Goal: Task Accomplishment & Management: Complete application form

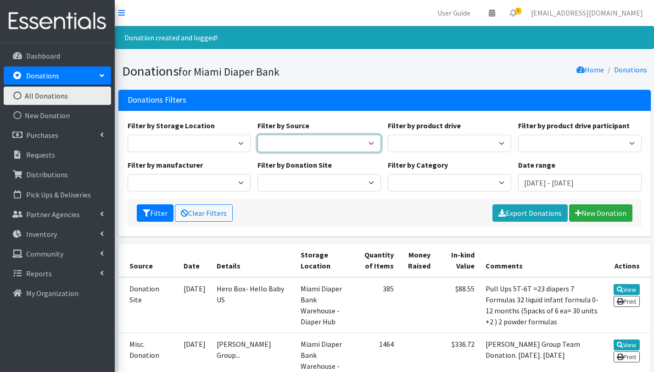
click at [371, 145] on select "Donation Site Manufacturer Misc. Donation" at bounding box center [318, 143] width 123 height 17
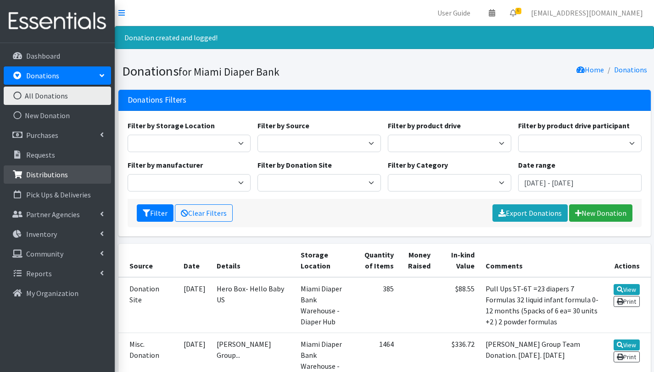
click at [46, 177] on p "Distributions" at bounding box center [47, 174] width 42 height 9
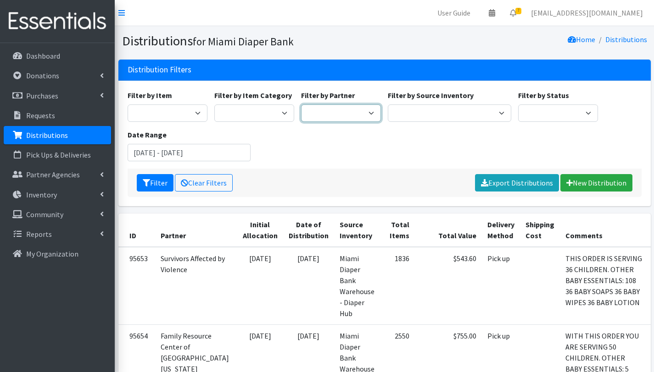
click at [369, 111] on select "A Safe Haven for Newborns Belafonte TACOLCY Center Boys Town South Florida Brid…" at bounding box center [341, 113] width 80 height 17
select select "2814"
click at [301, 105] on select "A Safe Haven for Newborns Belafonte TACOLCY Center Boys Town South Florida Brid…" at bounding box center [341, 113] width 80 height 17
click at [157, 183] on button "Filter" at bounding box center [155, 182] width 37 height 17
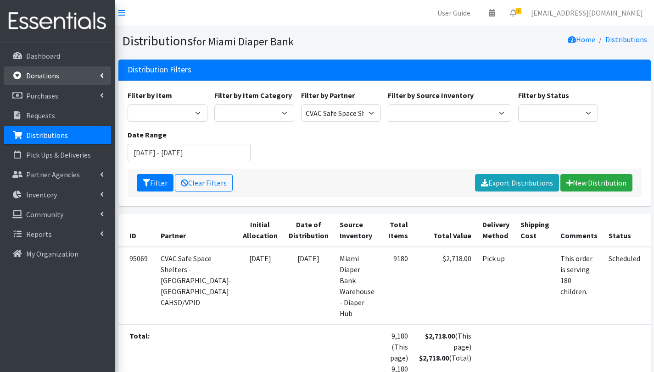
click at [50, 80] on link "Donations" at bounding box center [57, 75] width 107 height 18
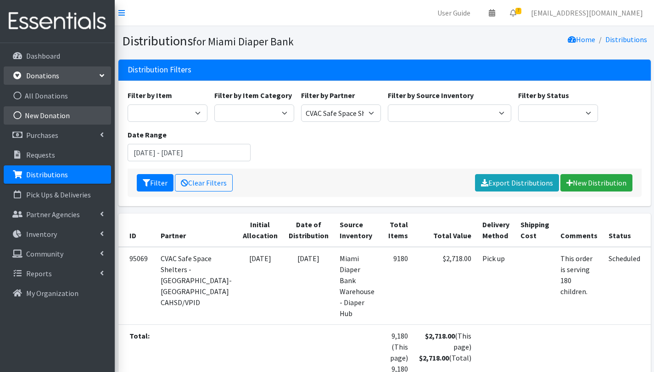
click at [48, 113] on link "New Donation" at bounding box center [57, 115] width 107 height 18
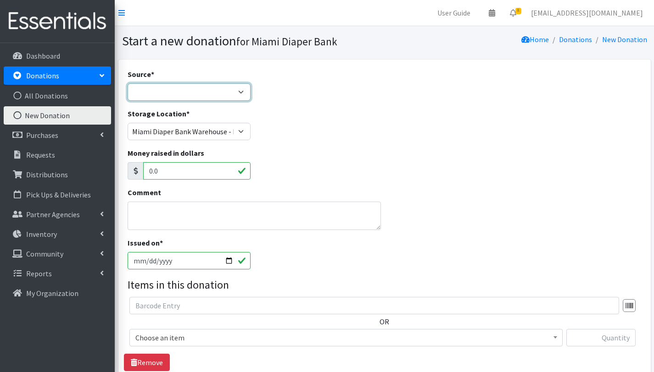
click at [186, 88] on select "Product Drive Manufacturer Donation Site Misc. Donation" at bounding box center [188, 91] width 123 height 17
select select "Misc. Donation"
click at [127, 83] on select "Product Drive Manufacturer Donation Site Misc. Donation" at bounding box center [188, 91] width 123 height 17
click at [168, 214] on textarea "Comment" at bounding box center [254, 216] width 254 height 28
drag, startPoint x: 139, startPoint y: 212, endPoint x: 143, endPoint y: 217, distance: 6.2
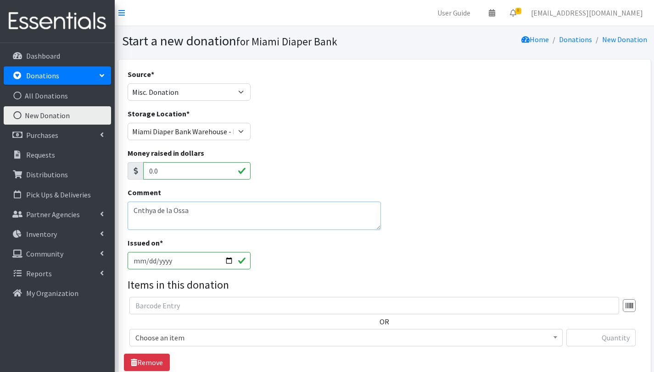
click at [140, 212] on textarea "Cnthya de la Ossa" at bounding box center [254, 216] width 254 height 28
click at [194, 225] on textarea "Cinthya de la Ossa" at bounding box center [254, 216] width 254 height 28
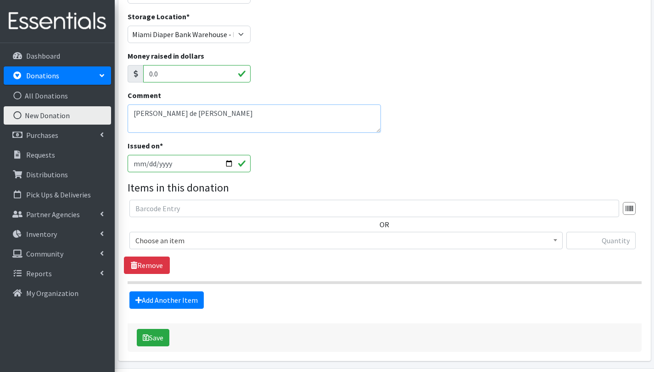
scroll to position [99, 0]
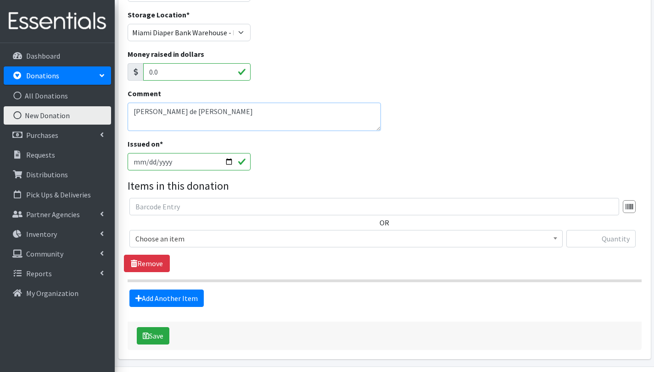
type textarea "Cinthya de la Ossa"
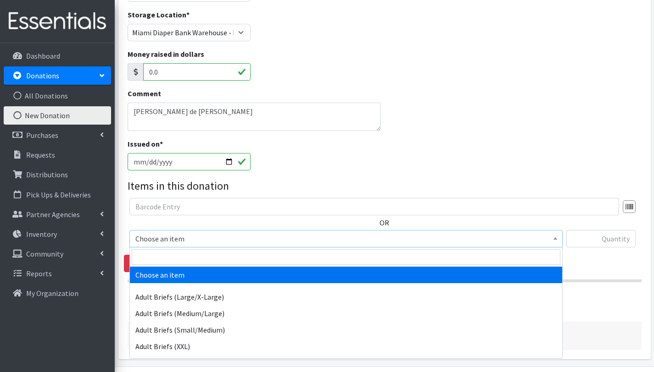
click at [199, 236] on span "Choose an item" at bounding box center [345, 239] width 421 height 13
click at [192, 261] on input "search" at bounding box center [346, 257] width 428 height 16
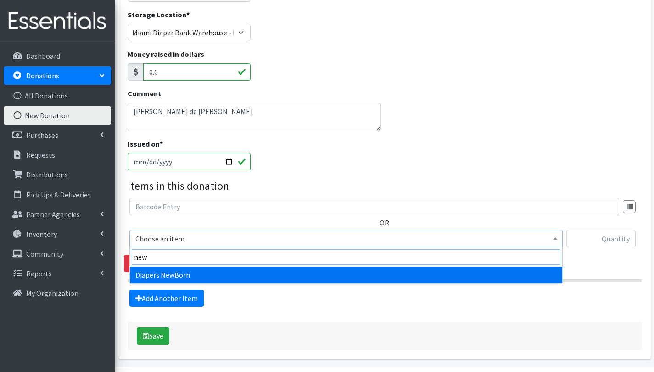
type input "new"
select select "2648"
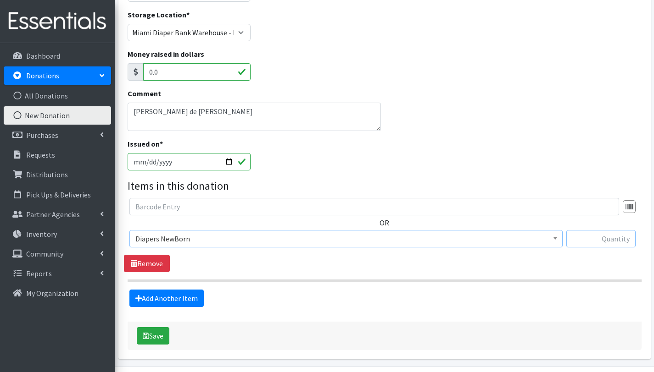
click at [582, 241] on input "text" at bounding box center [600, 238] width 69 height 17
type input "251"
click at [176, 300] on link "Add Another Item" at bounding box center [166, 298] width 74 height 17
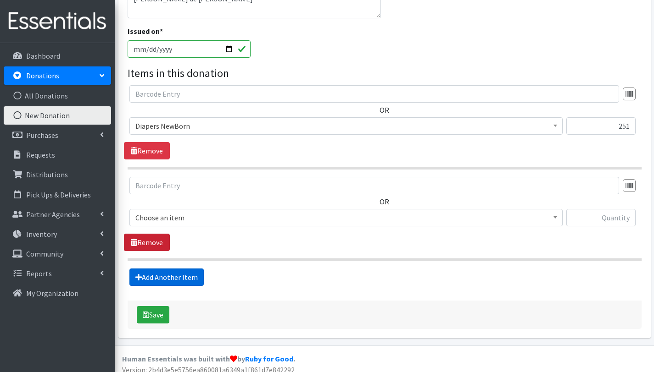
scroll to position [219, 0]
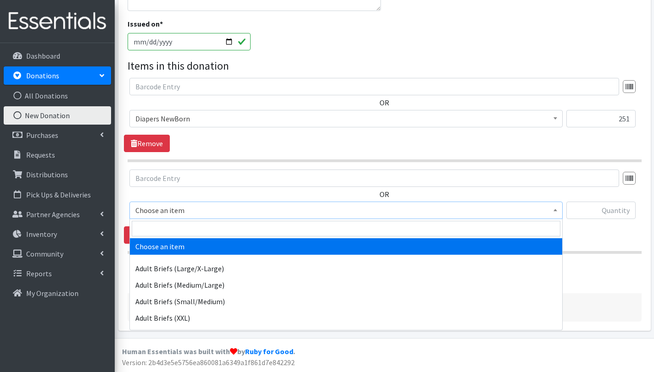
click at [167, 209] on span "Choose an item" at bounding box center [345, 210] width 421 height 13
click at [161, 227] on input "search" at bounding box center [346, 229] width 428 height 16
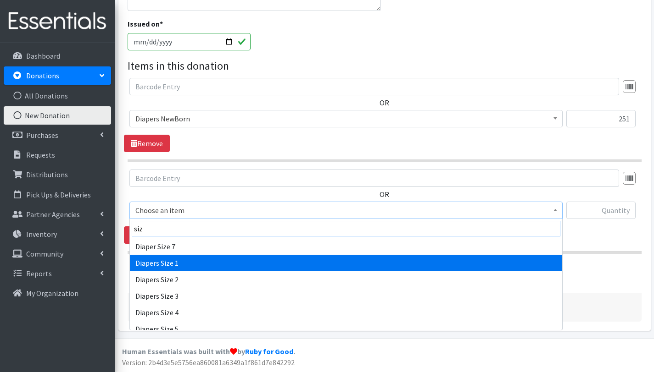
type input "siz"
select select "2665"
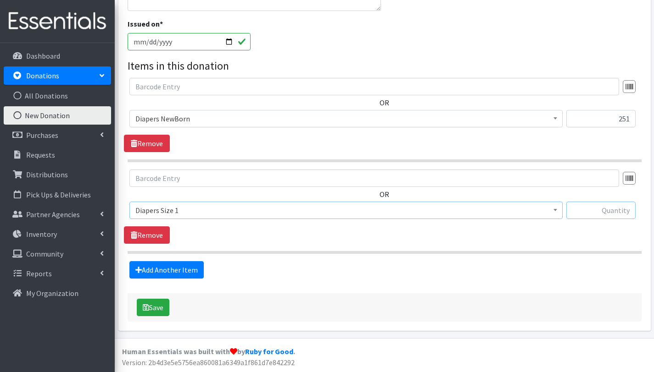
click at [614, 214] on input "text" at bounding box center [600, 210] width 69 height 17
type input "984"
click at [158, 266] on link "Add Another Item" at bounding box center [166, 269] width 74 height 17
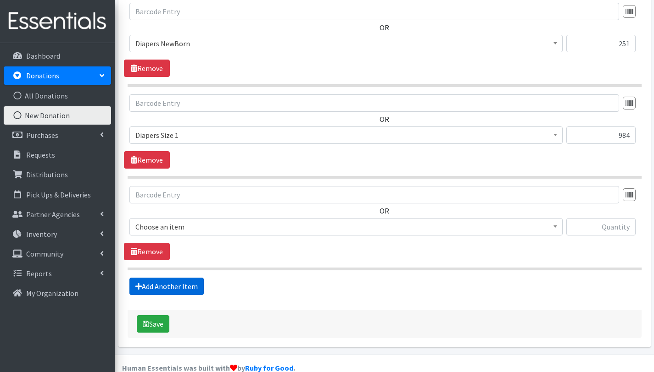
scroll to position [311, 0]
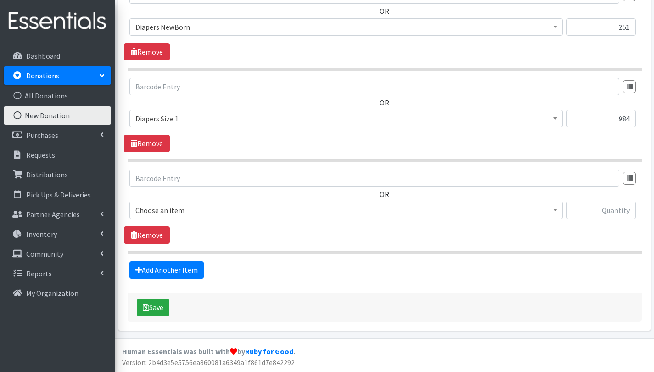
click at [178, 209] on span "Choose an item" at bounding box center [345, 210] width 421 height 13
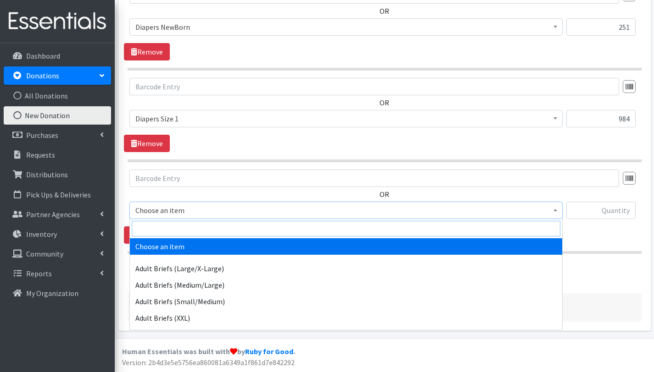
click at [179, 235] on input "search" at bounding box center [346, 229] width 428 height 16
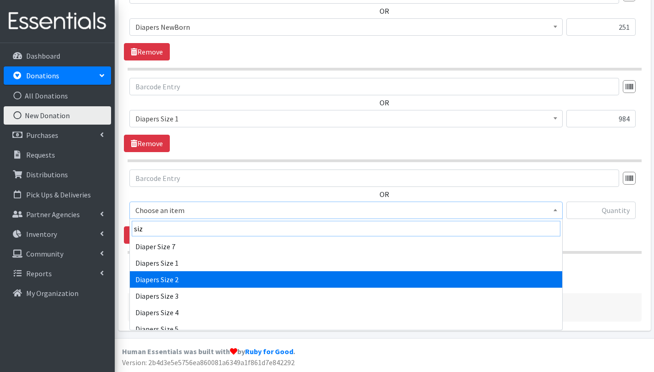
type input "siz"
select select "2668"
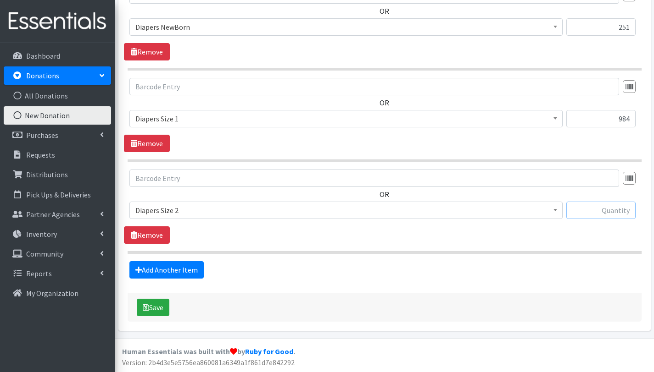
click at [616, 214] on input "text" at bounding box center [600, 210] width 69 height 17
type input "471"
click at [194, 270] on link "Add Another Item" at bounding box center [166, 269] width 74 height 17
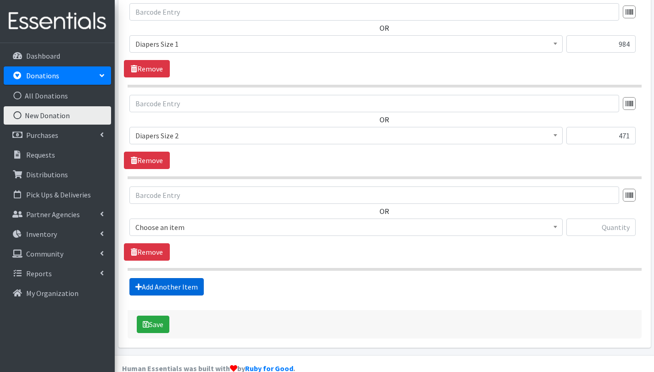
scroll to position [403, 0]
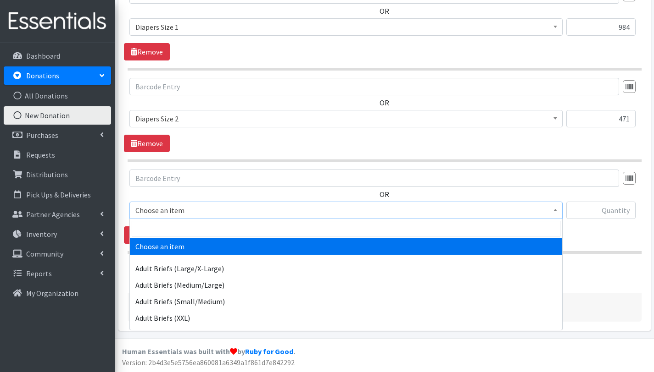
click at [211, 208] on span "Choose an item" at bounding box center [345, 210] width 421 height 13
click at [203, 230] on input "search" at bounding box center [346, 229] width 428 height 16
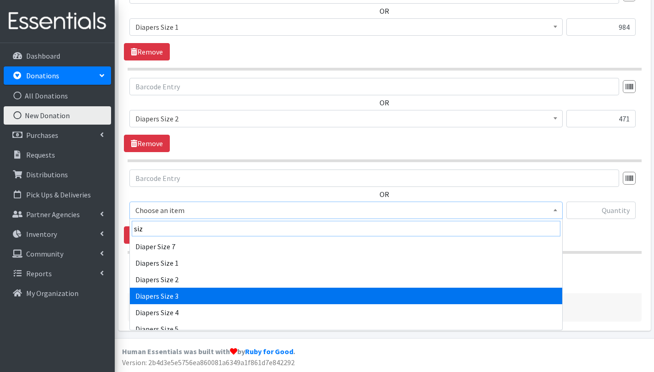
type input "siz"
select select "2655"
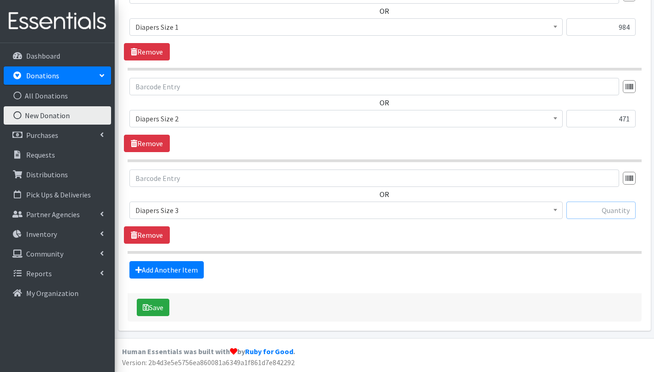
click at [621, 210] on input "text" at bounding box center [600, 210] width 69 height 17
type input "297"
click at [194, 273] on link "Add Another Item" at bounding box center [166, 269] width 74 height 17
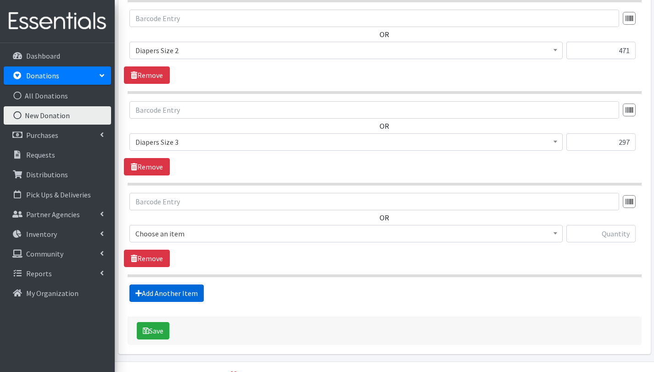
scroll to position [494, 0]
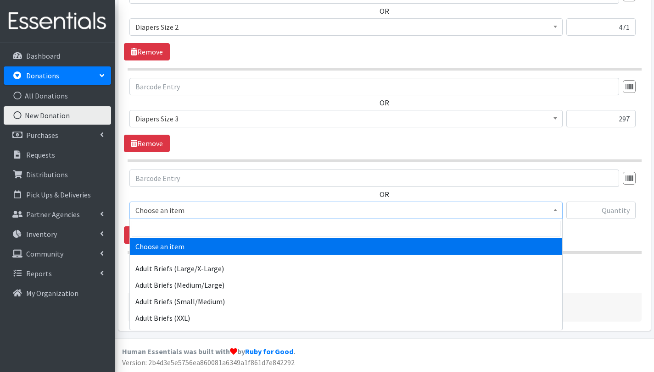
click at [249, 205] on span "Choose an item" at bounding box center [345, 210] width 421 height 13
click at [248, 231] on input "search" at bounding box center [346, 229] width 428 height 16
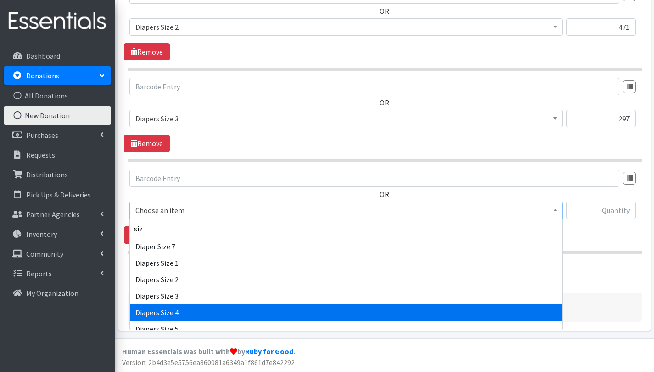
type input "siz"
select select "2661"
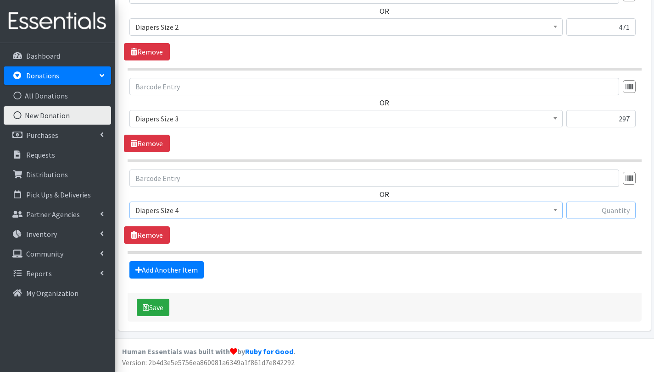
click at [598, 213] on input "text" at bounding box center [600, 210] width 69 height 17
type input "54"
click at [491, 300] on div "Save" at bounding box center [384, 308] width 514 height 28
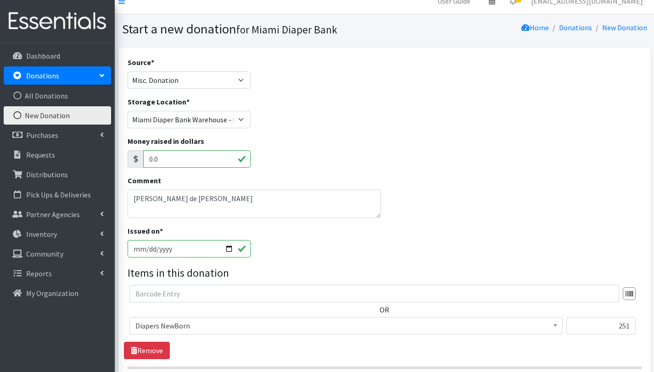
scroll to position [13, 0]
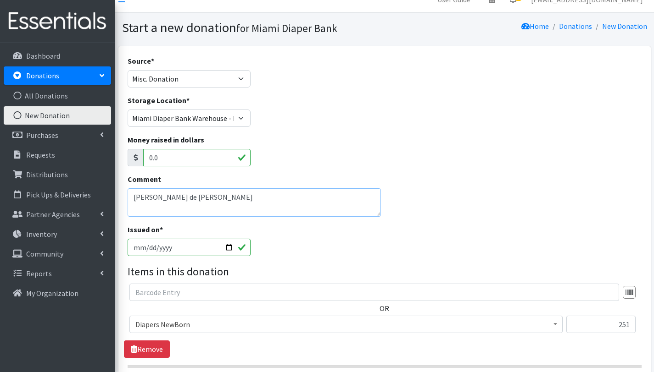
click at [224, 203] on textarea "Cinthya de la Ossa" at bounding box center [254, 202] width 254 height 28
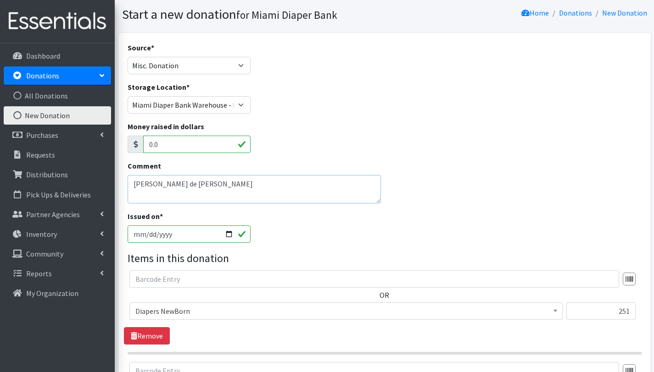
scroll to position [25, 0]
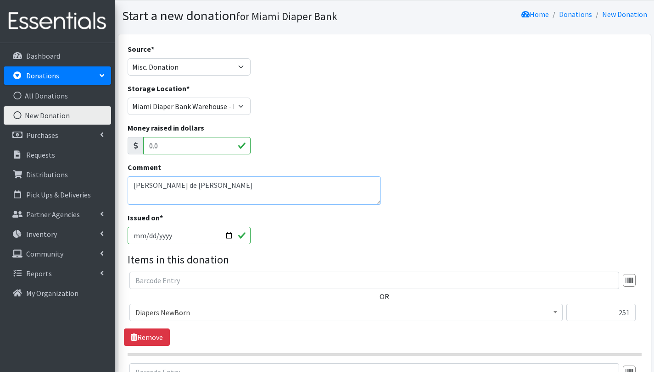
paste textarea "786 770-3128"
type textarea "[PERSON_NAME] de [PERSON_NAME] [PHONE_NUMBER]"
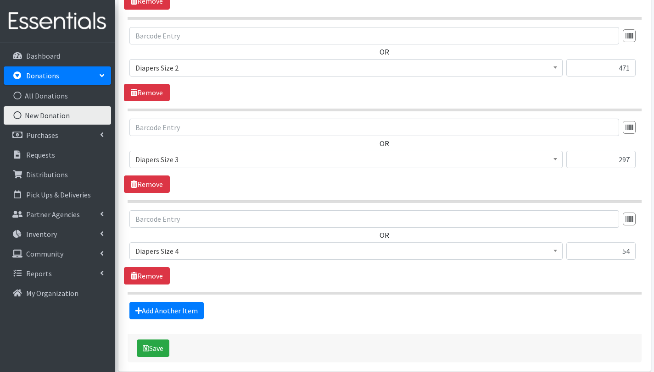
scroll to position [494, 0]
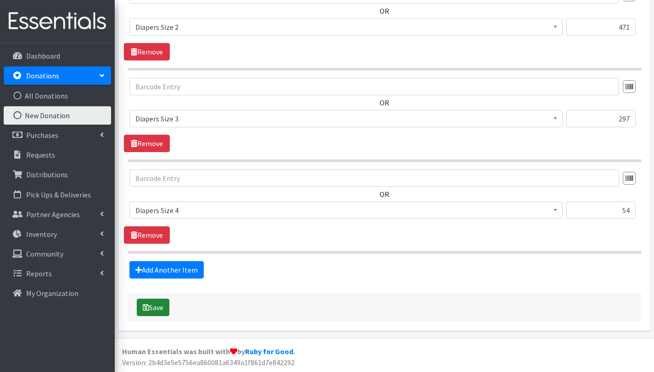
click at [154, 310] on button "Save" at bounding box center [153, 307] width 33 height 17
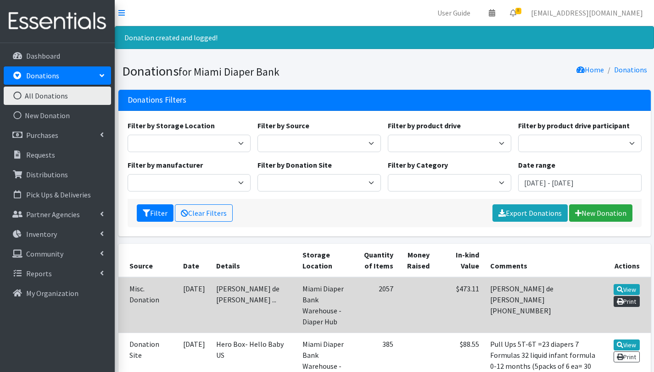
click at [638, 300] on link "Print" at bounding box center [626, 301] width 26 height 11
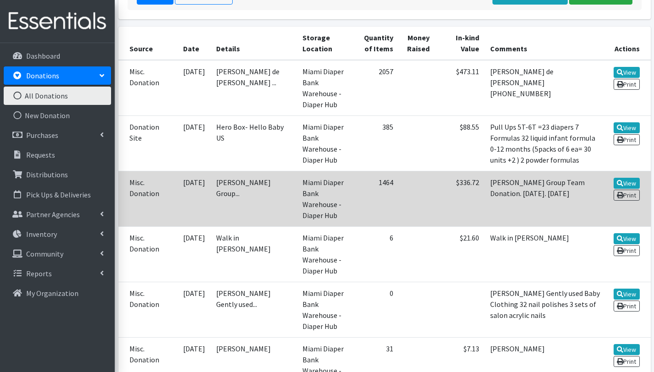
scroll to position [210, 0]
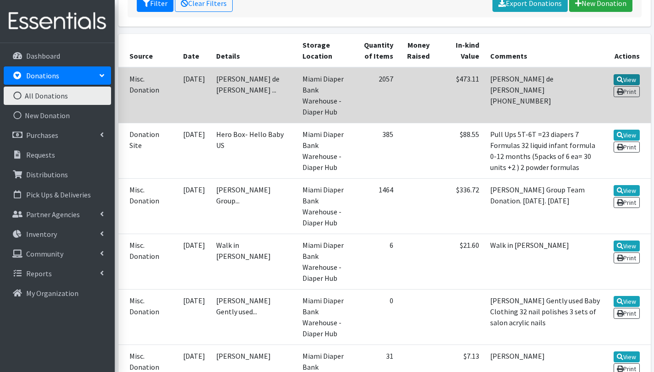
click at [627, 78] on link "View" at bounding box center [626, 79] width 26 height 11
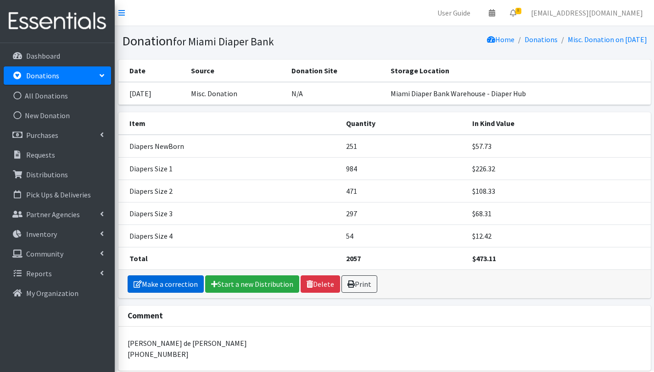
click at [192, 287] on link "Make a correction" at bounding box center [165, 284] width 76 height 17
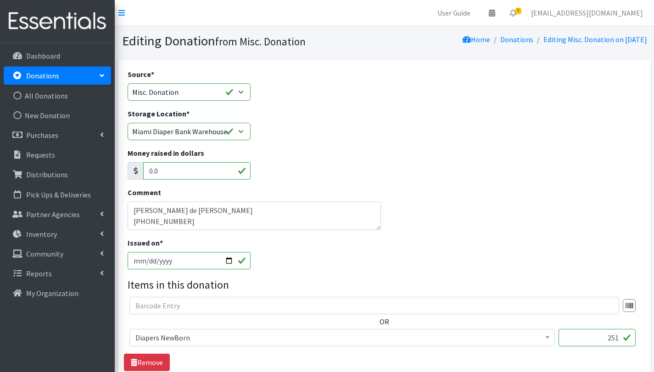
click at [228, 261] on input "[DATE]" at bounding box center [188, 260] width 123 height 17
type input "[DATE]"
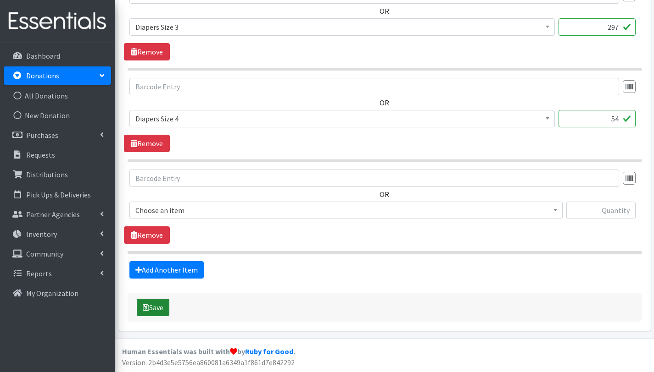
click at [150, 305] on button "Save" at bounding box center [153, 307] width 33 height 17
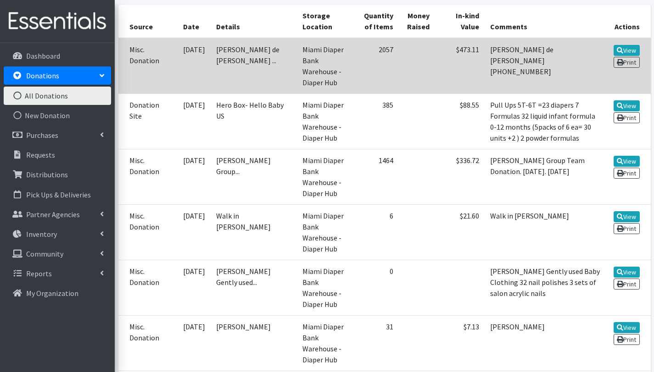
scroll to position [241, 0]
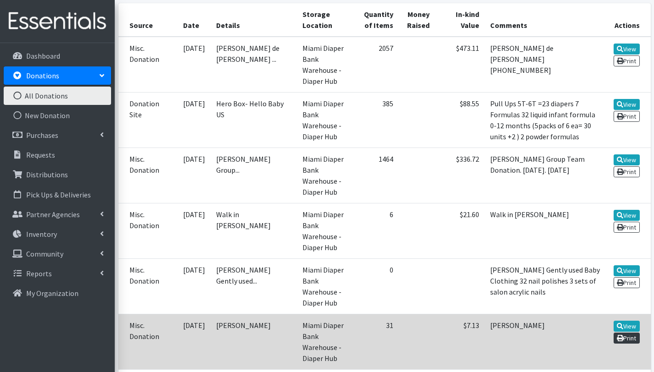
click at [634, 333] on link "Print" at bounding box center [626, 338] width 26 height 11
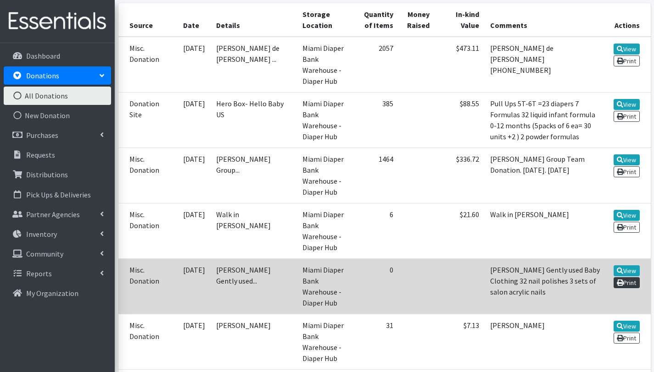
click at [622, 277] on link "Print" at bounding box center [626, 282] width 26 height 11
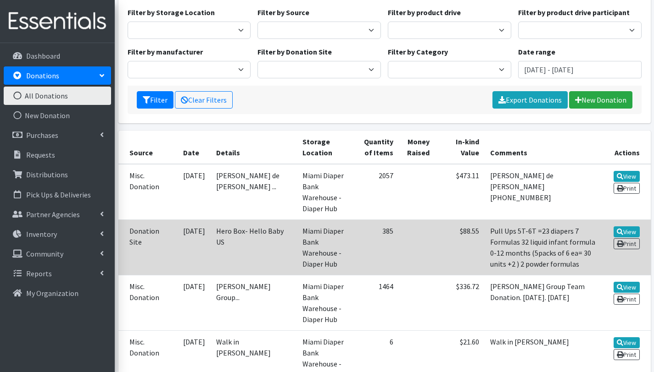
scroll to position [89, 0]
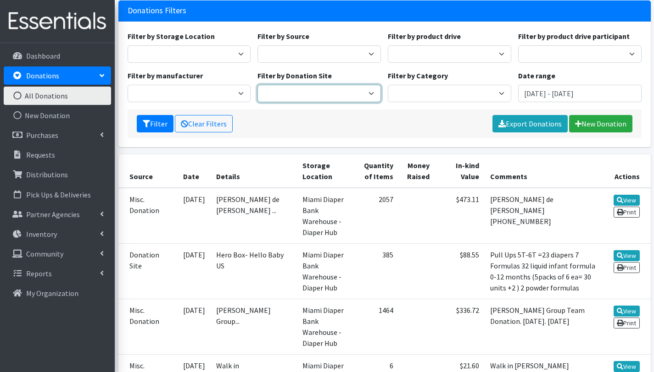
click at [329, 89] on select "Hero Box - Pinecrest Branch Library Hero Box- Hello Baby US" at bounding box center [318, 93] width 123 height 17
click at [539, 94] on input "July 2, 2025 - October 2, 2025" at bounding box center [579, 93] width 123 height 17
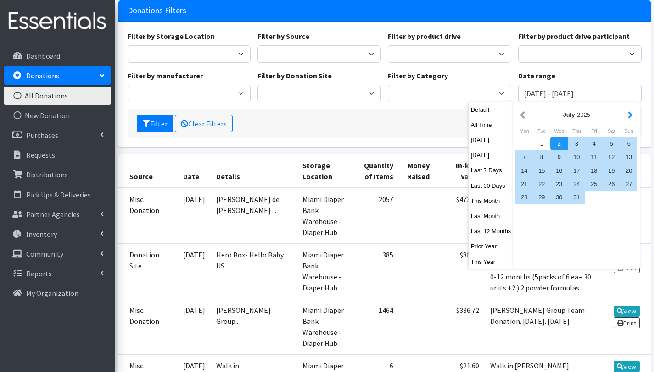
click at [631, 115] on button "button" at bounding box center [630, 114] width 10 height 11
click at [590, 144] on div "1" at bounding box center [593, 143] width 17 height 13
click at [631, 198] on div "31" at bounding box center [628, 197] width 17 height 13
type input "[DATE] - [DATE]"
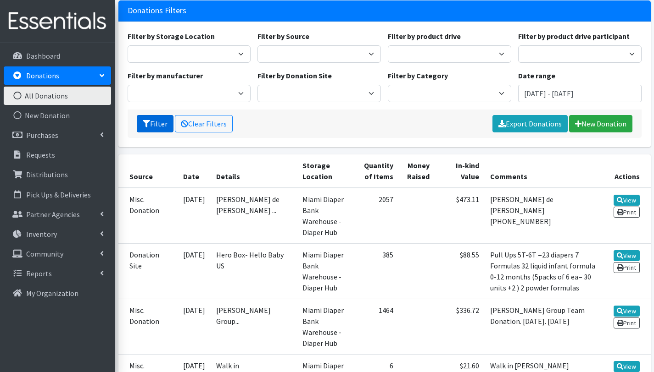
click at [153, 126] on button "Filter" at bounding box center [155, 123] width 37 height 17
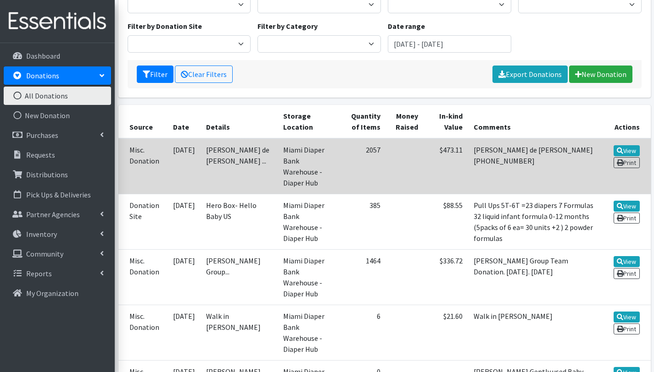
scroll to position [108, 0]
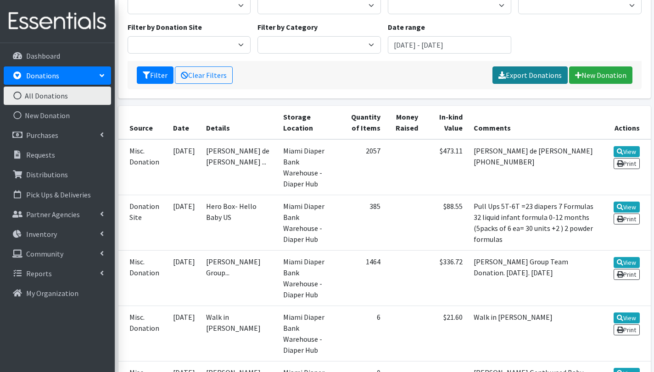
click at [541, 77] on link "Export Donations" at bounding box center [529, 74] width 75 height 17
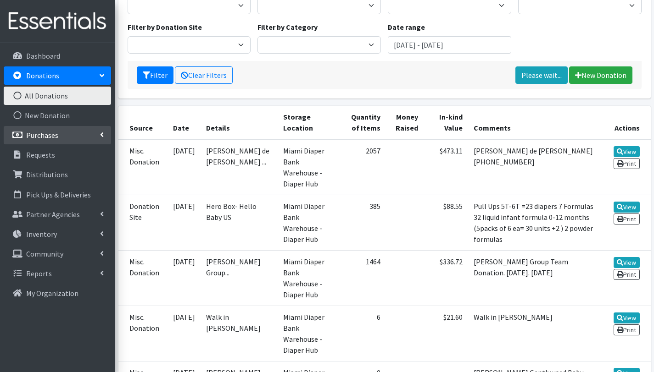
click at [64, 140] on link "Purchases" at bounding box center [57, 135] width 107 height 18
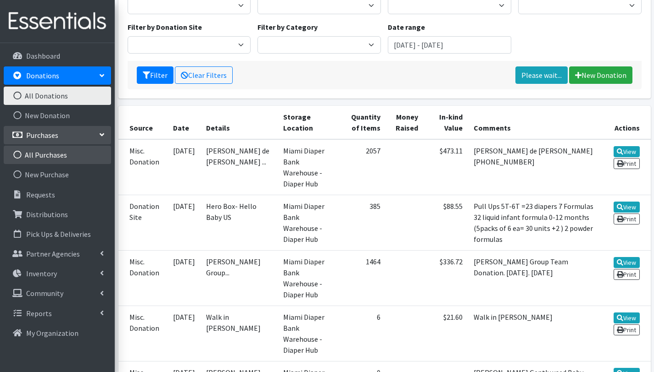
click at [59, 154] on link "All Purchases" at bounding box center [57, 155] width 107 height 18
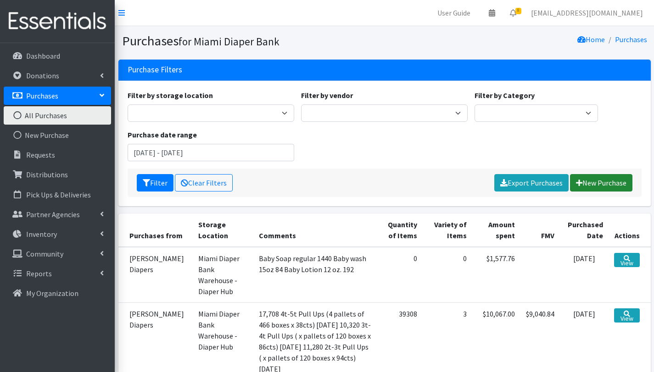
click at [598, 180] on link "New Purchase" at bounding box center [601, 182] width 62 height 17
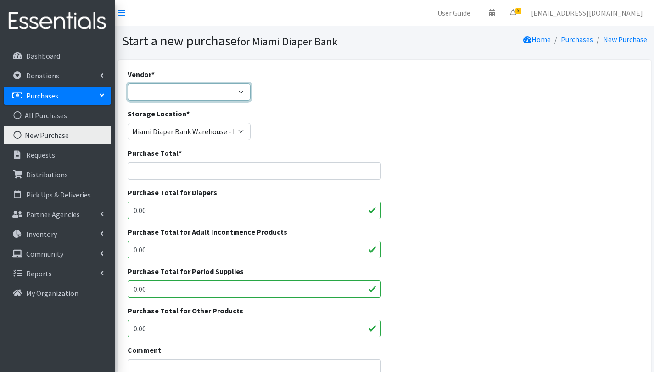
click at [194, 96] on select "DOSF LLC General Vendor JSL Partners National Diaper Bank Network - Pathway to …" at bounding box center [188, 91] width 123 height 17
select select "286"
click at [127, 83] on select "DOSF LLC General Vendor JSL Partners National Diaper Bank Network - Pathway to …" at bounding box center [188, 91] width 123 height 17
click at [170, 210] on input "0.00" at bounding box center [254, 210] width 254 height 17
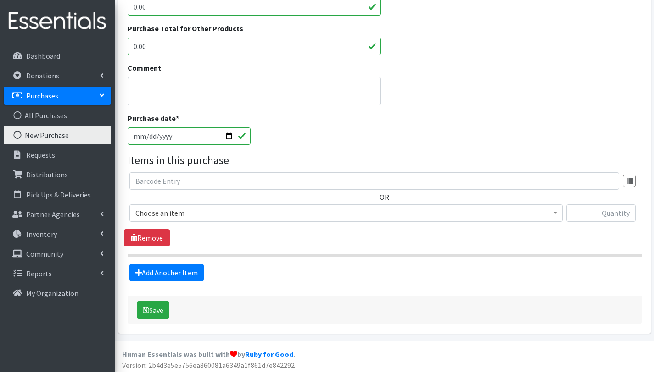
scroll to position [285, 0]
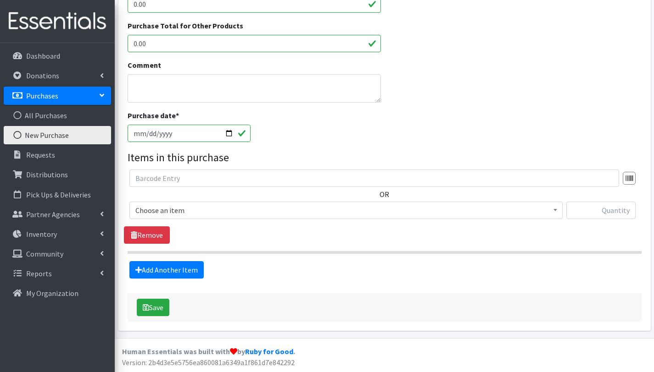
click at [173, 211] on span "Choose an item" at bounding box center [345, 210] width 421 height 13
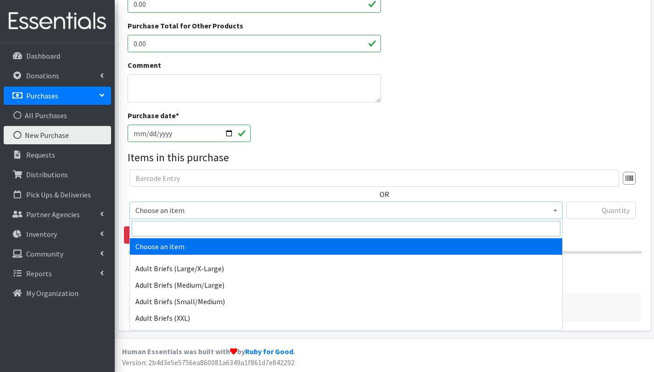
click at [173, 227] on input "search" at bounding box center [346, 229] width 428 height 16
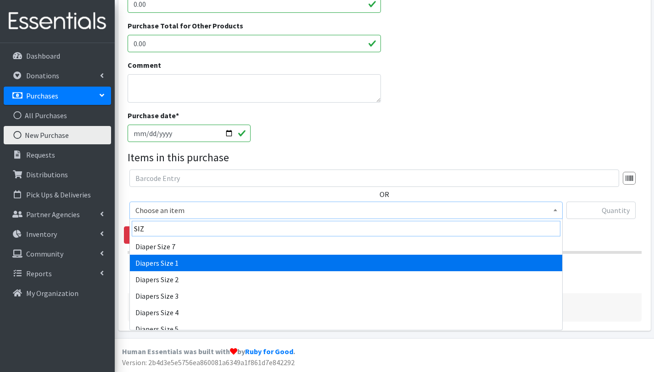
type input "SIZ"
select select "2665"
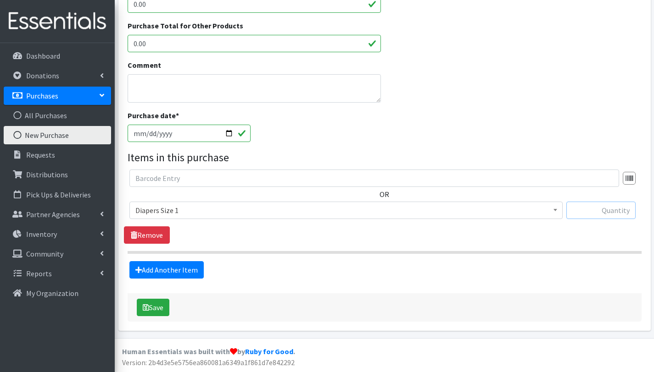
click at [600, 213] on input "text" at bounding box center [600, 210] width 69 height 17
type input "7000"
click at [328, 150] on legend "Items in this purchase" at bounding box center [384, 158] width 514 height 17
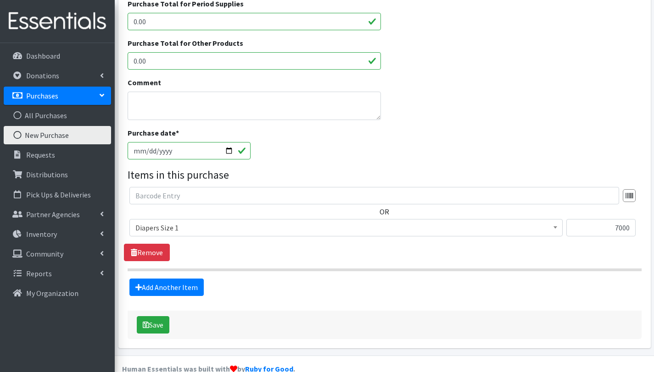
scroll to position [271, 0]
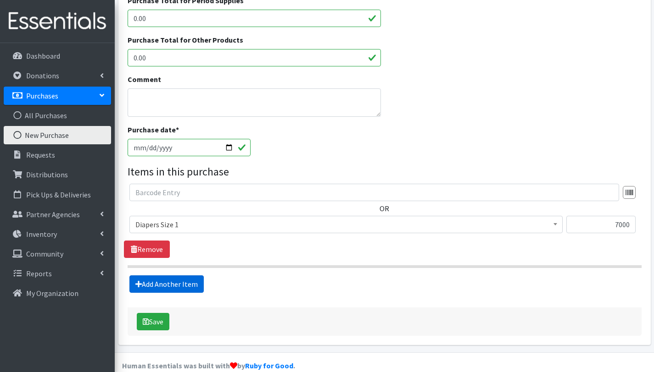
click at [172, 283] on link "Add Another Item" at bounding box center [166, 284] width 74 height 17
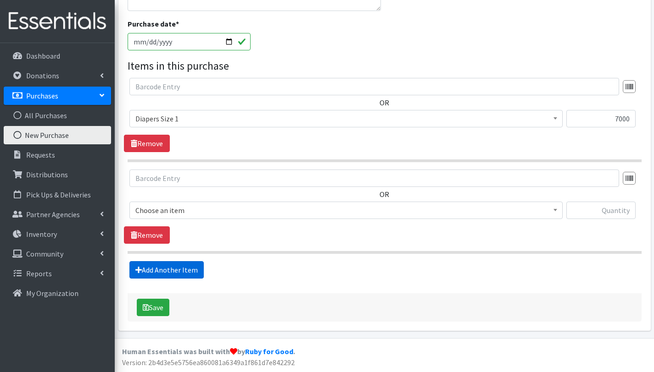
scroll to position [377, 0]
click at [179, 211] on span "Choose an item" at bounding box center [345, 210] width 421 height 13
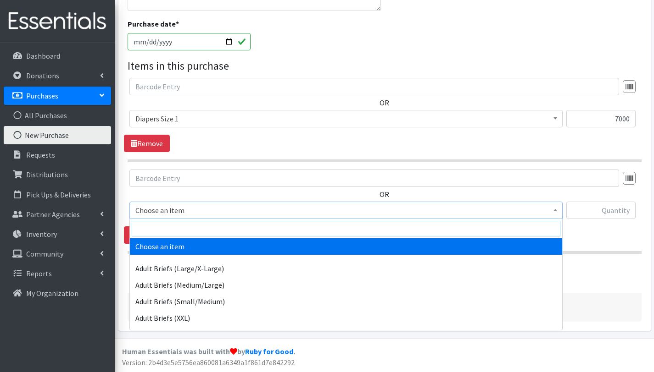
click at [182, 229] on input "search" at bounding box center [346, 229] width 428 height 16
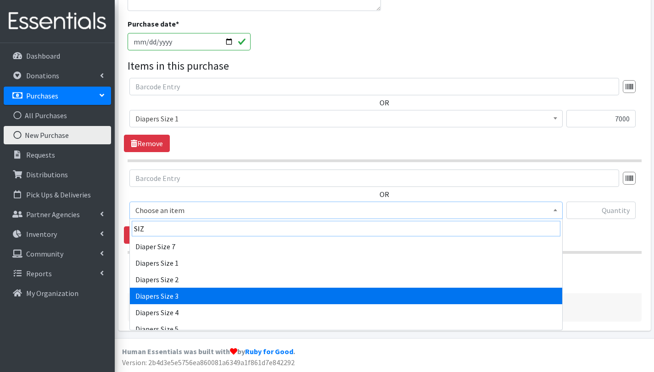
type input "SIZ"
select select "2655"
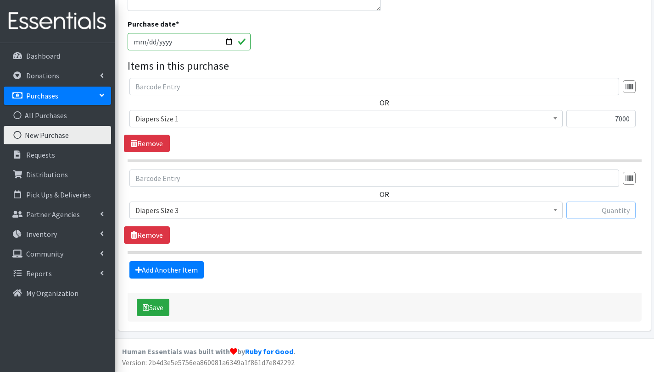
click at [590, 212] on input "text" at bounding box center [600, 210] width 69 height 17
type input "25000"
click at [183, 267] on link "Add Another Item" at bounding box center [166, 269] width 74 height 17
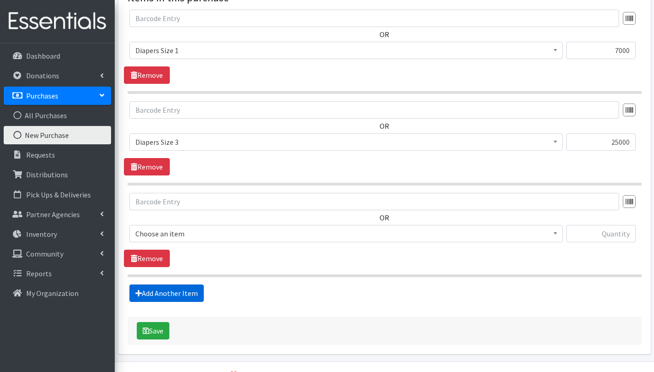
scroll to position [469, 0]
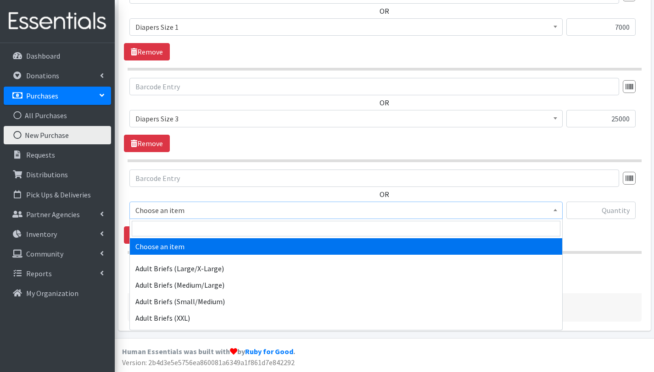
click at [197, 208] on span "Choose an item" at bounding box center [345, 210] width 421 height 13
click at [198, 223] on input "search" at bounding box center [346, 229] width 428 height 16
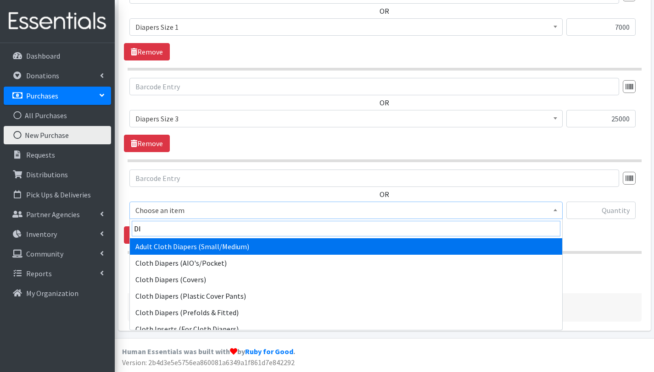
type input "D"
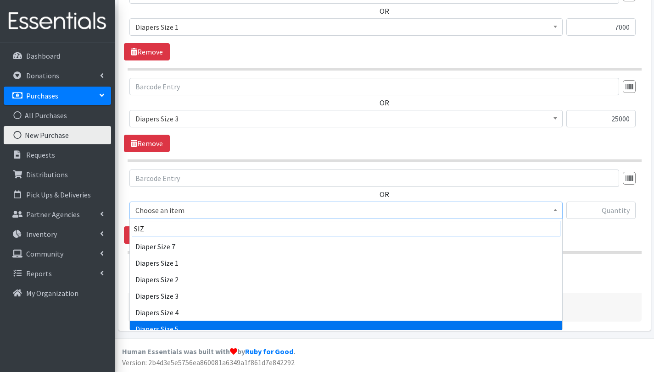
type input "SIZ"
select select "2652"
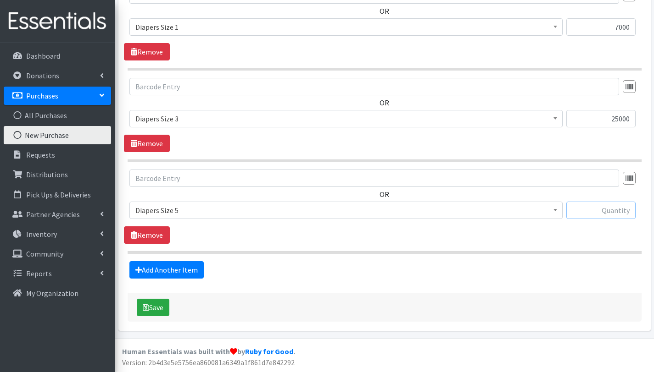
click at [593, 209] on input "text" at bounding box center [600, 210] width 69 height 17
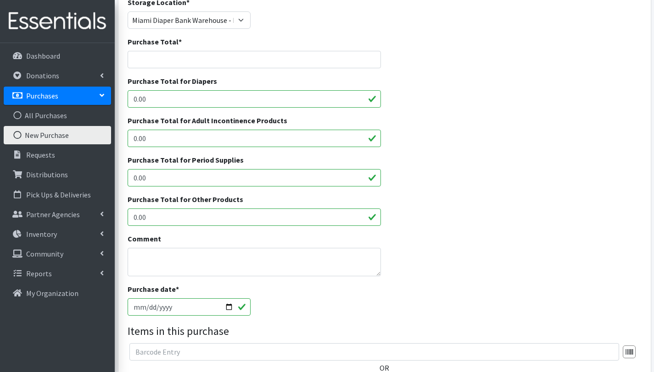
scroll to position [108, 0]
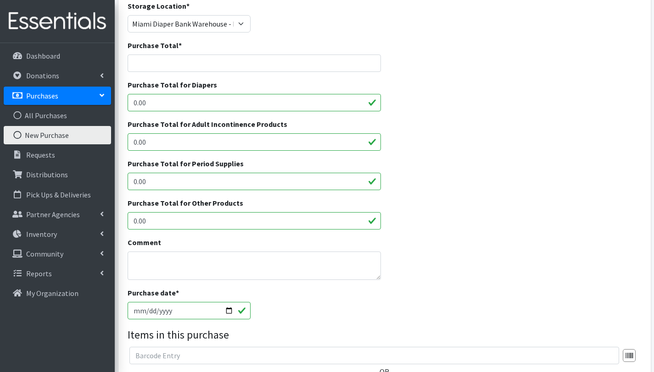
type input "35000"
click at [290, 103] on input "0.00" at bounding box center [254, 102] width 254 height 17
type input "0"
click at [185, 65] on input "Purchase Total *" at bounding box center [254, 63] width 254 height 17
click at [141, 65] on input "12660" at bounding box center [254, 63] width 254 height 17
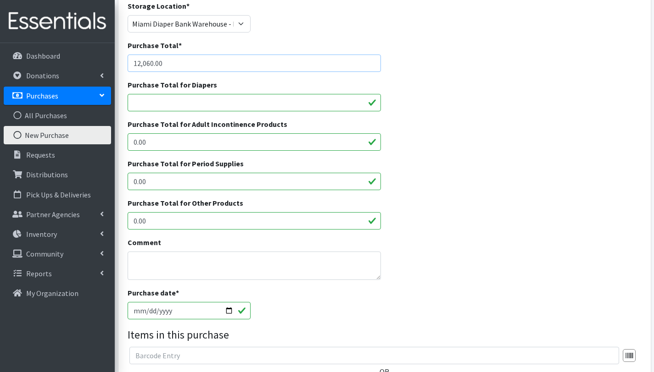
type input "12,060.00"
click at [438, 162] on div "Purchase Total for Period Supplies 0.00" at bounding box center [384, 177] width 521 height 39
click at [232, 101] on input "Purchase Total for Diapers" at bounding box center [254, 102] width 254 height 17
type input "12,060.00"
click at [427, 297] on div "Purchase date * 2025-09-02" at bounding box center [384, 307] width 521 height 39
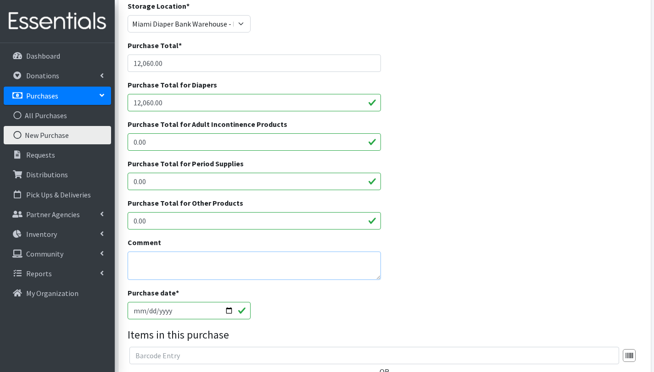
click at [211, 258] on textarea "Comment" at bounding box center [254, 266] width 254 height 28
type textarea "$ 0.18 ea"
click at [355, 319] on div "Purchase date * 2025-09-02" at bounding box center [384, 307] width 521 height 39
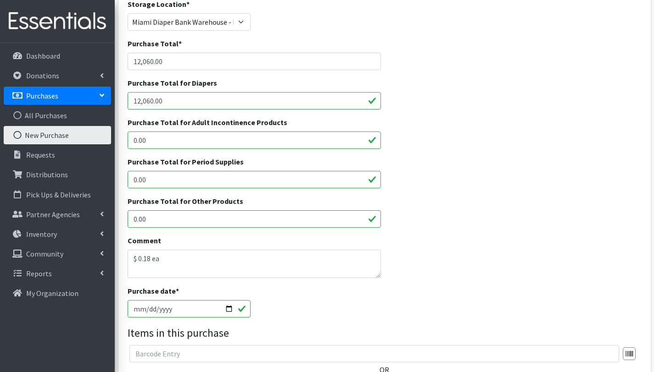
scroll to position [111, 0]
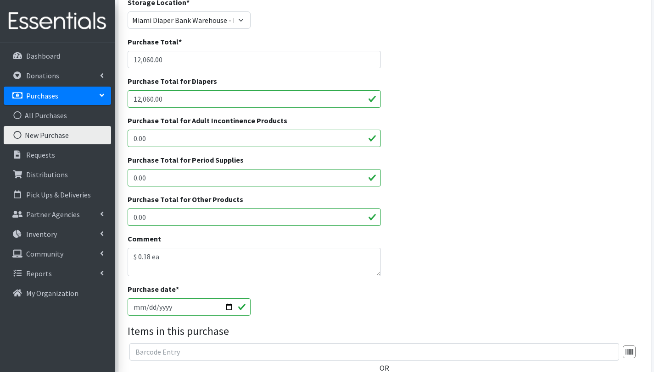
click at [230, 305] on input "2025-09-02" at bounding box center [188, 307] width 123 height 17
type input "2025-08-25"
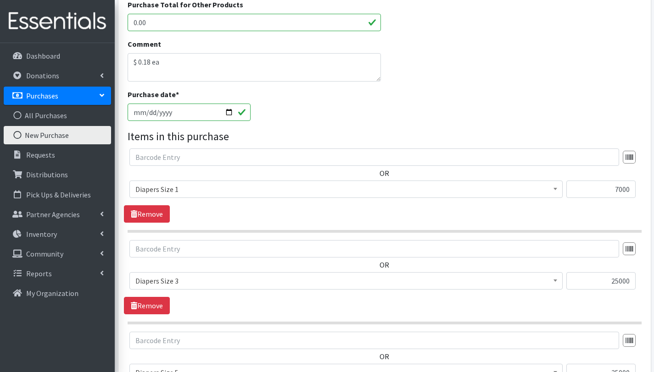
scroll to position [306, 0]
click at [147, 74] on textarea "$ 0.18 ea" at bounding box center [254, 68] width 254 height 28
click at [134, 75] on textarea "$ 0.18 ea Entrego el 08/25/25 Size 5 = 18,600 diapers. Balance 16,400 Size 3" at bounding box center [254, 68] width 254 height 28
click at [156, 78] on textarea "$ 0.18 ea Entrego el 08/25/25 Size 5 = 18,600 diapers. Balance 16,400 Size 3" at bounding box center [254, 68] width 254 height 28
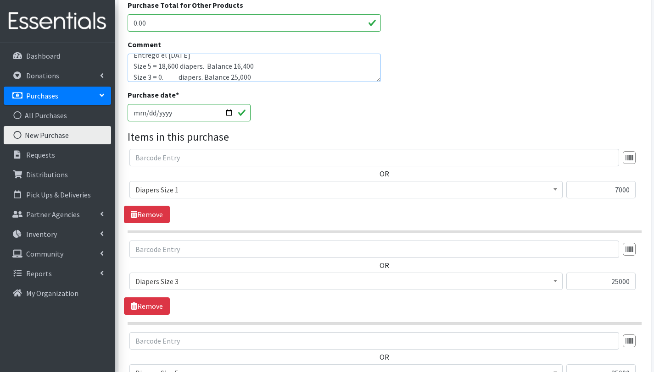
drag, startPoint x: 255, startPoint y: 77, endPoint x: 130, endPoint y: 72, distance: 124.8
click at [130, 72] on textarea "$ 0.18 ea Entrego el 08/25/25 Size 5 = 18,600 diapers. Balance 16,400 Size 3 = …" at bounding box center [254, 68] width 254 height 28
click at [256, 81] on textarea "$ 0.18 ea Entrego el 08/25/25 Size 5 = 18,600 diapers. Balance 16,400 Size 3 = …" at bounding box center [254, 68] width 254 height 28
paste textarea "Size 3 = 0. diapers. Balance 25,000"
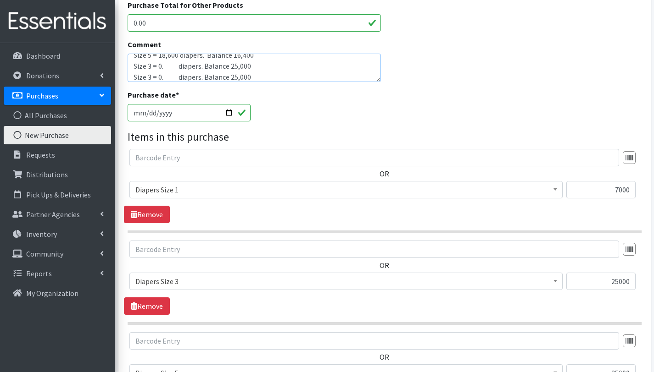
click at [150, 75] on textarea "$ 0.18 ea Entrego el 08/25/25 Size 5 = 18,600 diapers. Balance 16,400 Size 3 = …" at bounding box center [254, 68] width 254 height 28
drag, startPoint x: 232, startPoint y: 76, endPoint x: 238, endPoint y: 77, distance: 6.5
click at [238, 77] on textarea "$ 0.18 ea Entrego el 08/25/25 Size 5 = 18,600 diapers. Balance 16,400 Size 3 = …" at bounding box center [254, 68] width 254 height 28
click at [231, 70] on textarea "$ 0.18 ea Entrego el 08/25/25 Size 5 = 18,600 diapers. Balance 16,400 Size 3 = …" at bounding box center [254, 68] width 254 height 28
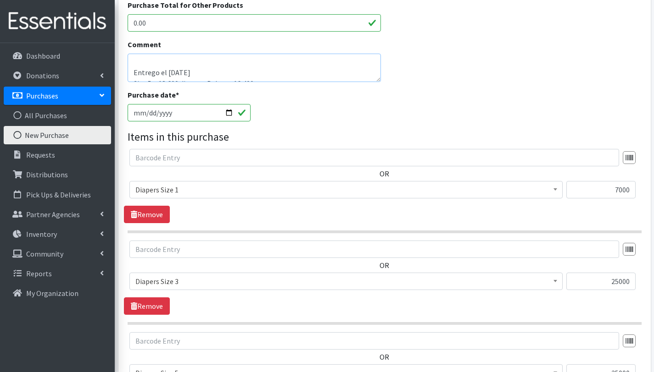
scroll to position [0, 0]
click at [140, 72] on textarea "$ 0.18 ea Entrego el 08/25/25 Size 5 = 18,600 diapers. Balance 16,400 Size 3 = …" at bounding box center [254, 68] width 254 height 28
type textarea "$ 0.18 ea Entrego el 08/25/25 Size 5 = 18,600 diapers. Balance 16,400 Size 3 = …"
click at [291, 106] on div "Purchase date * 2025-08-25" at bounding box center [384, 108] width 521 height 39
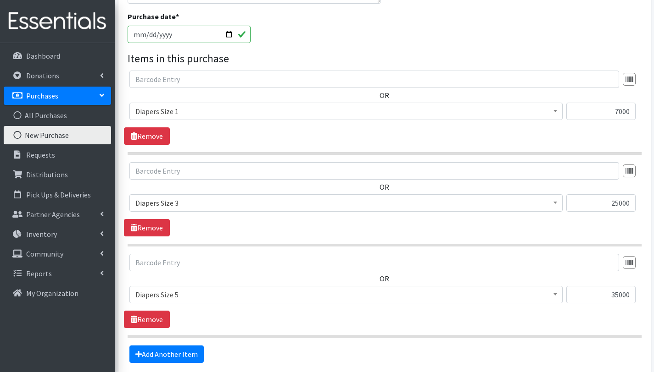
scroll to position [469, 0]
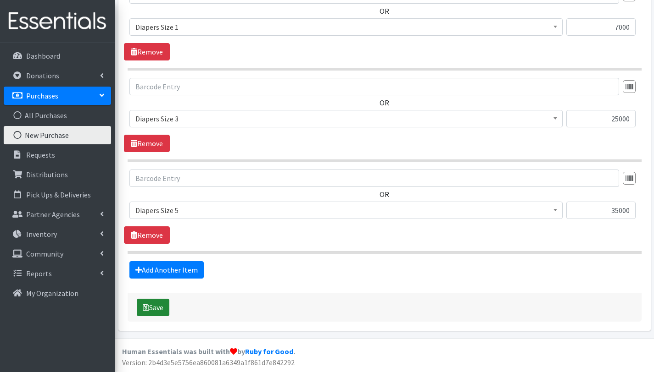
click at [163, 306] on button "Save" at bounding box center [153, 307] width 33 height 17
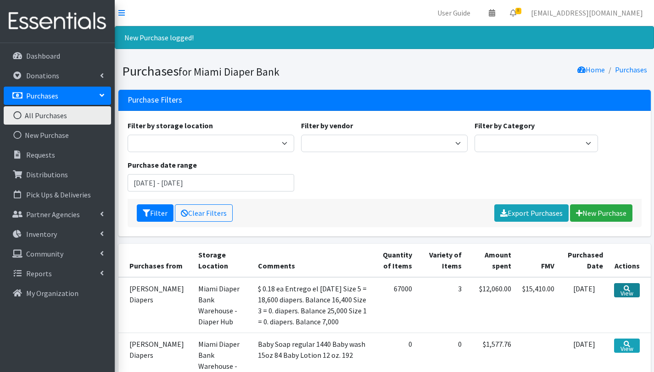
click at [633, 291] on link "View" at bounding box center [626, 290] width 25 height 14
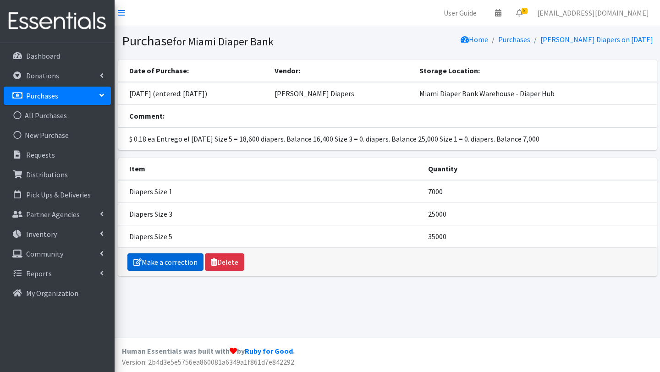
click at [160, 259] on link "Make a correction" at bounding box center [165, 262] width 76 height 17
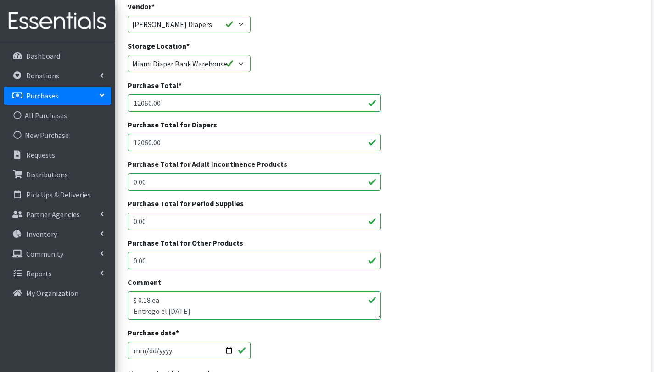
scroll to position [68, 0]
click at [131, 299] on textarea "$ 0.18 ea Entrego el [DATE] Size 5 = 18,600 diapers. Balance 16,400 Size 3 = 0.…" at bounding box center [254, 305] width 254 height 28
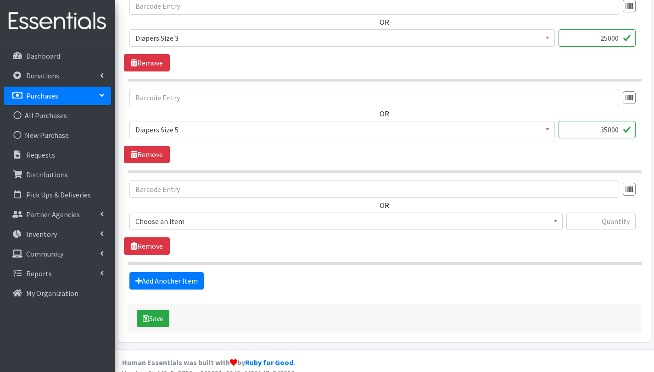
scroll to position [560, 0]
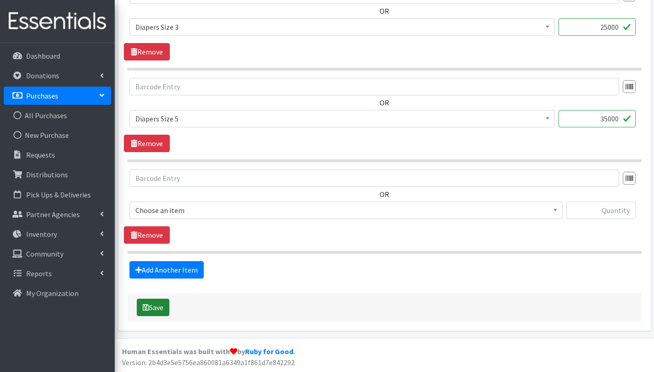
type textarea "INVOICE # 45-13055 $ 0.18 ea Entrego el [DATE] Size 5 = 18,600 diapers. Balance…"
click at [162, 313] on button "Save" at bounding box center [153, 307] width 33 height 17
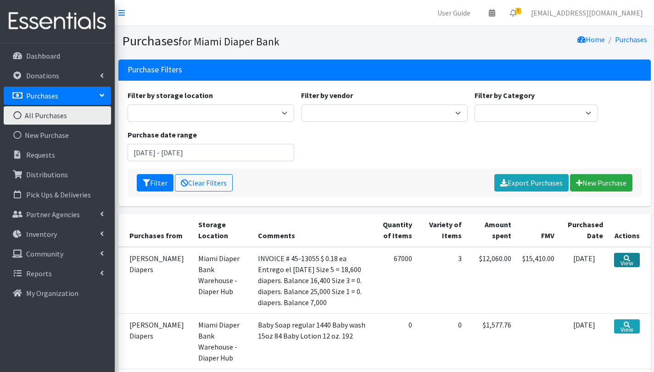
click at [622, 262] on link "View" at bounding box center [626, 260] width 25 height 14
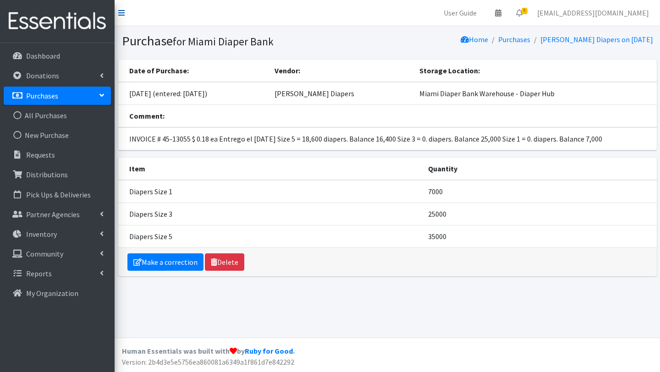
click at [124, 11] on icon at bounding box center [121, 12] width 6 height 7
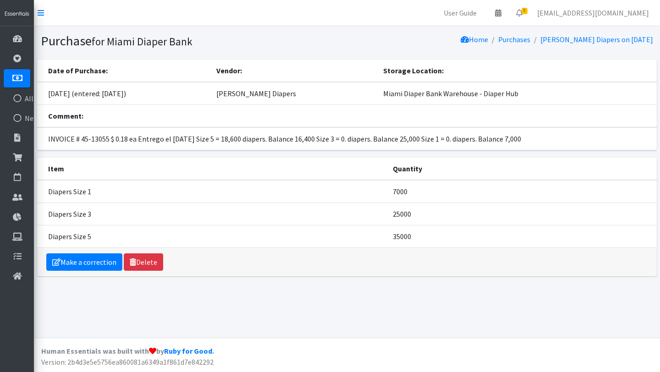
click at [551, 83] on td "Miami Diaper Bank Warehouse - Diaper Hub" at bounding box center [517, 93] width 279 height 23
click at [90, 264] on link "Make a correction" at bounding box center [84, 262] width 76 height 17
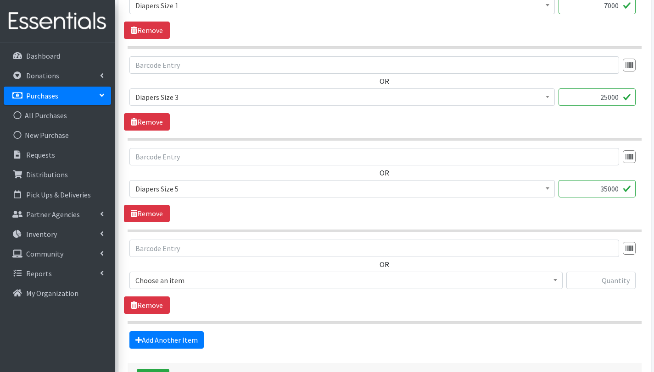
scroll to position [560, 0]
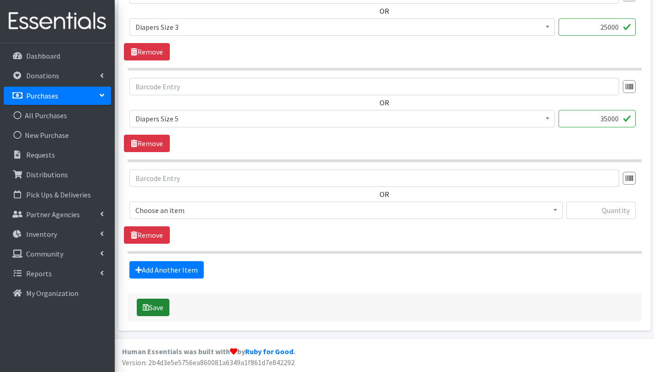
click at [169, 310] on button "Save" at bounding box center [153, 307] width 33 height 17
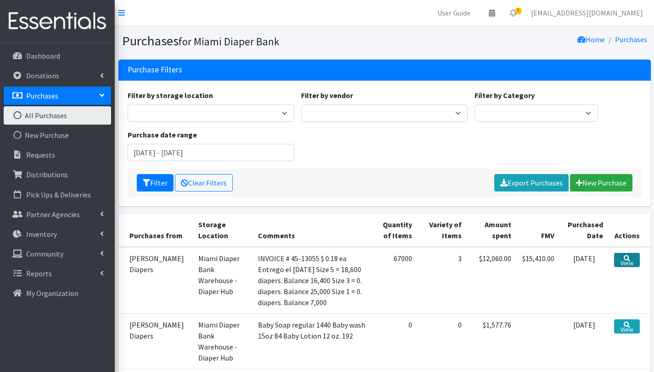
click at [629, 256] on icon at bounding box center [626, 258] width 6 height 6
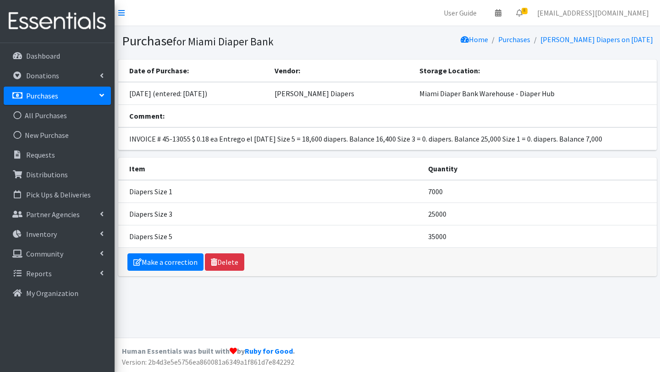
click at [397, 268] on div "Make a correction Delete" at bounding box center [387, 262] width 539 height 28
